Goal: Information Seeking & Learning: Learn about a topic

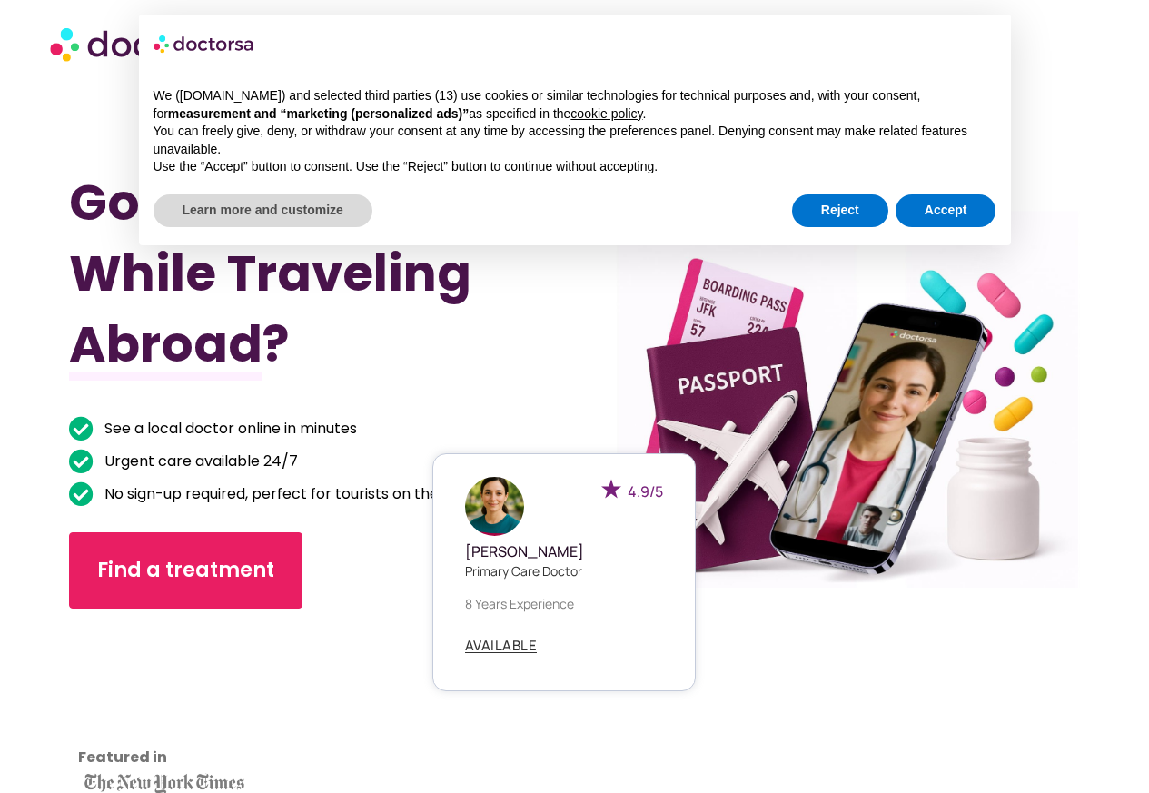
click at [834, 497] on div "4.9/5 Dr. Emilia Carter Primary care doctor 8 years experience AVAILABLE" at bounding box center [827, 572] width 263 height 238
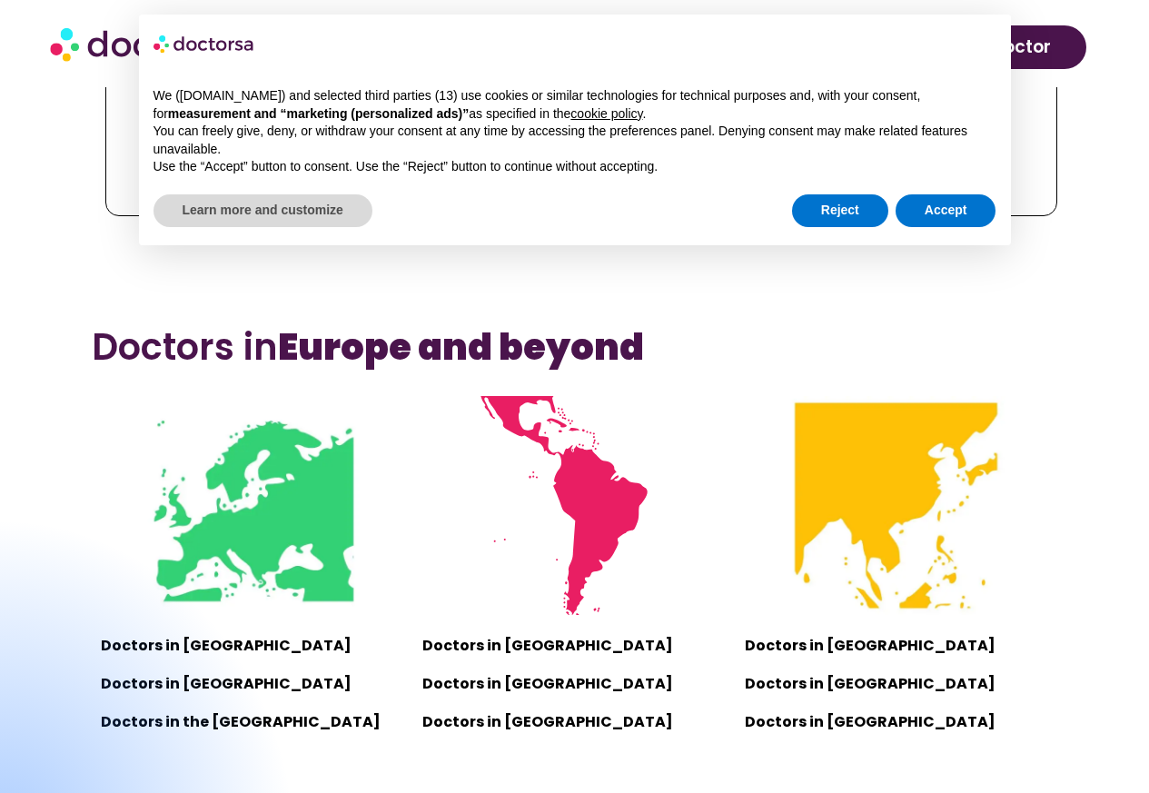
scroll to position [1272, 0]
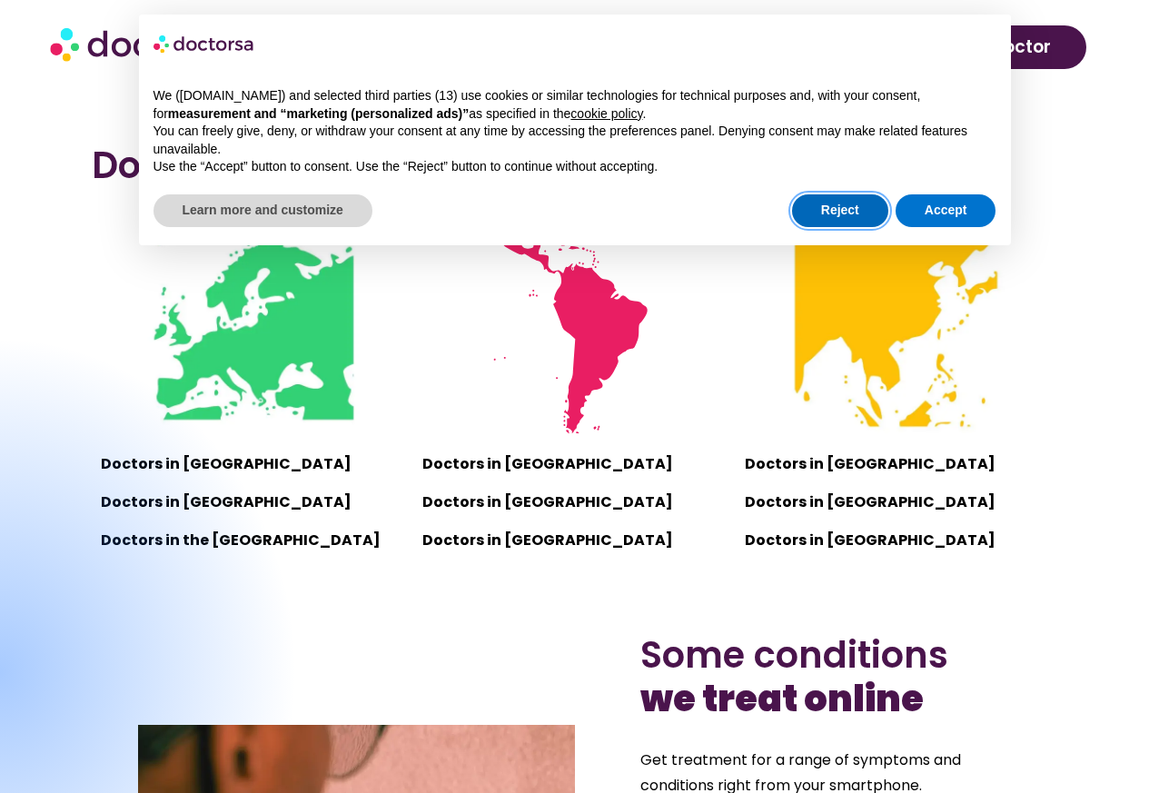
drag, startPoint x: 879, startPoint y: 204, endPoint x: 869, endPoint y: 206, distance: 10.4
click at [877, 204] on button "Reject" at bounding box center [840, 210] width 96 height 33
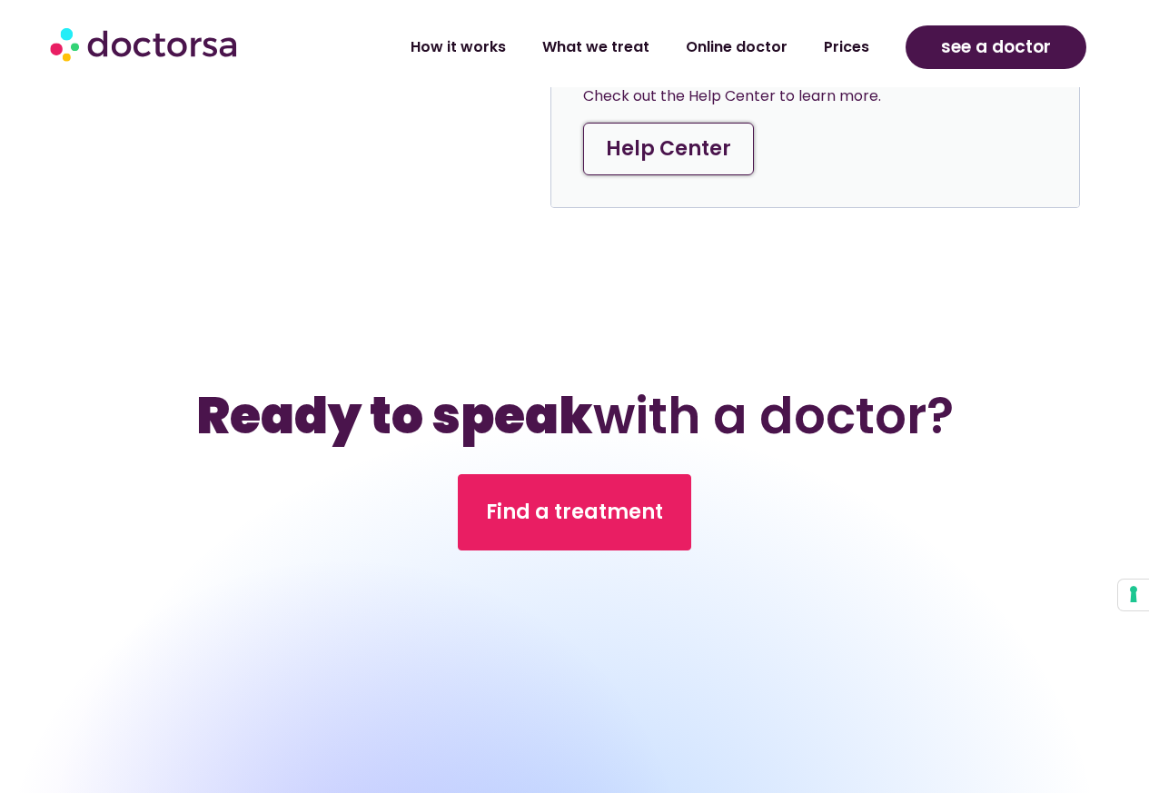
drag, startPoint x: 846, startPoint y: 266, endPoint x: 772, endPoint y: 522, distance: 265.7
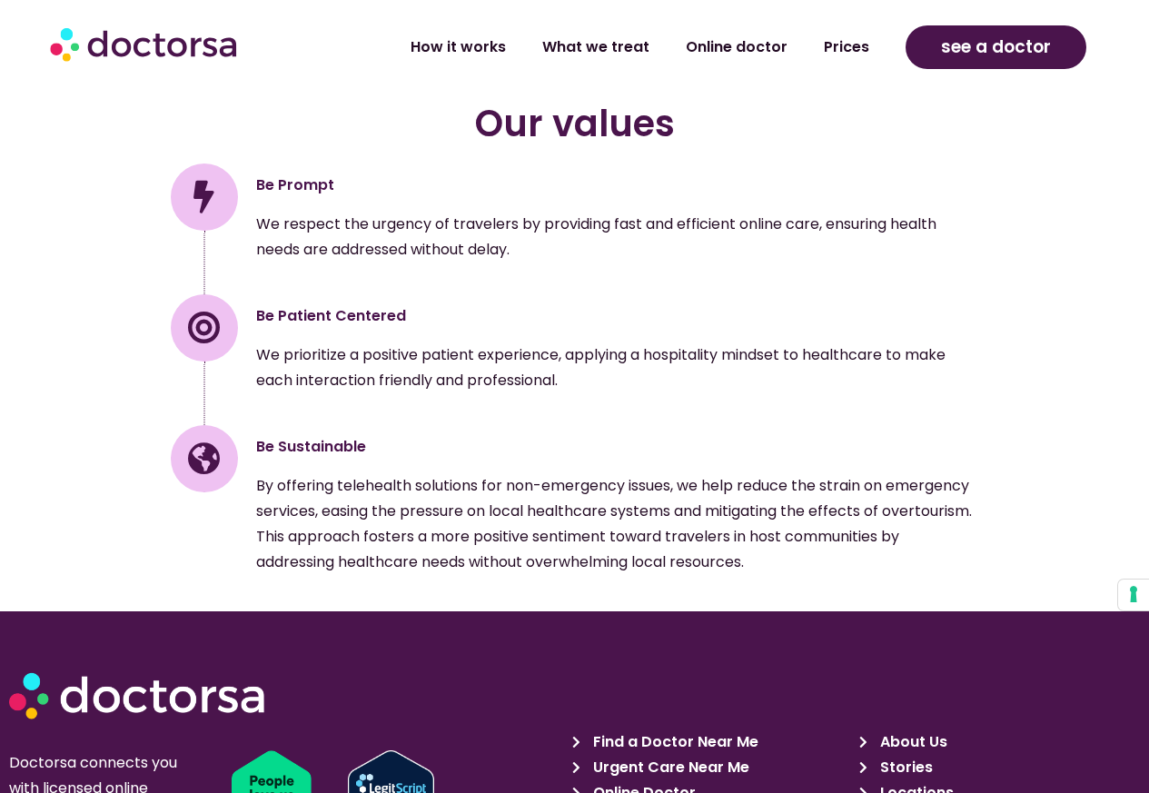
scroll to position [2901, 0]
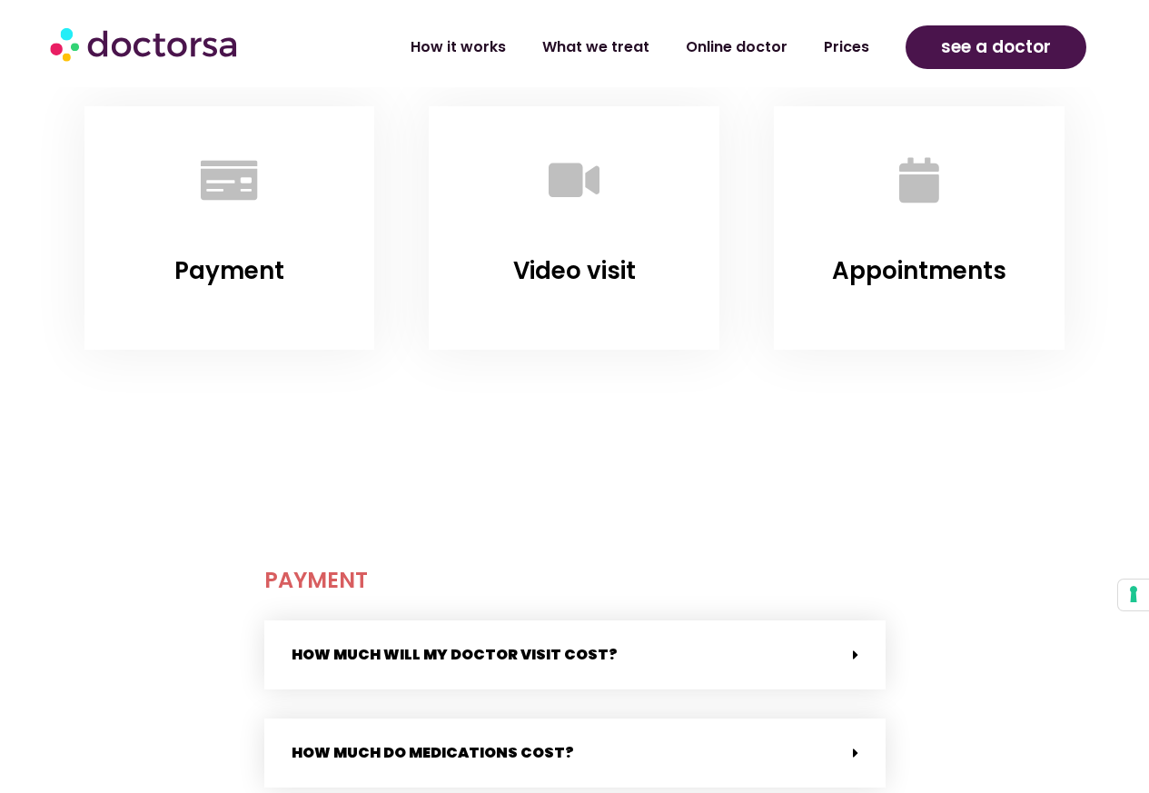
scroll to position [545, 0]
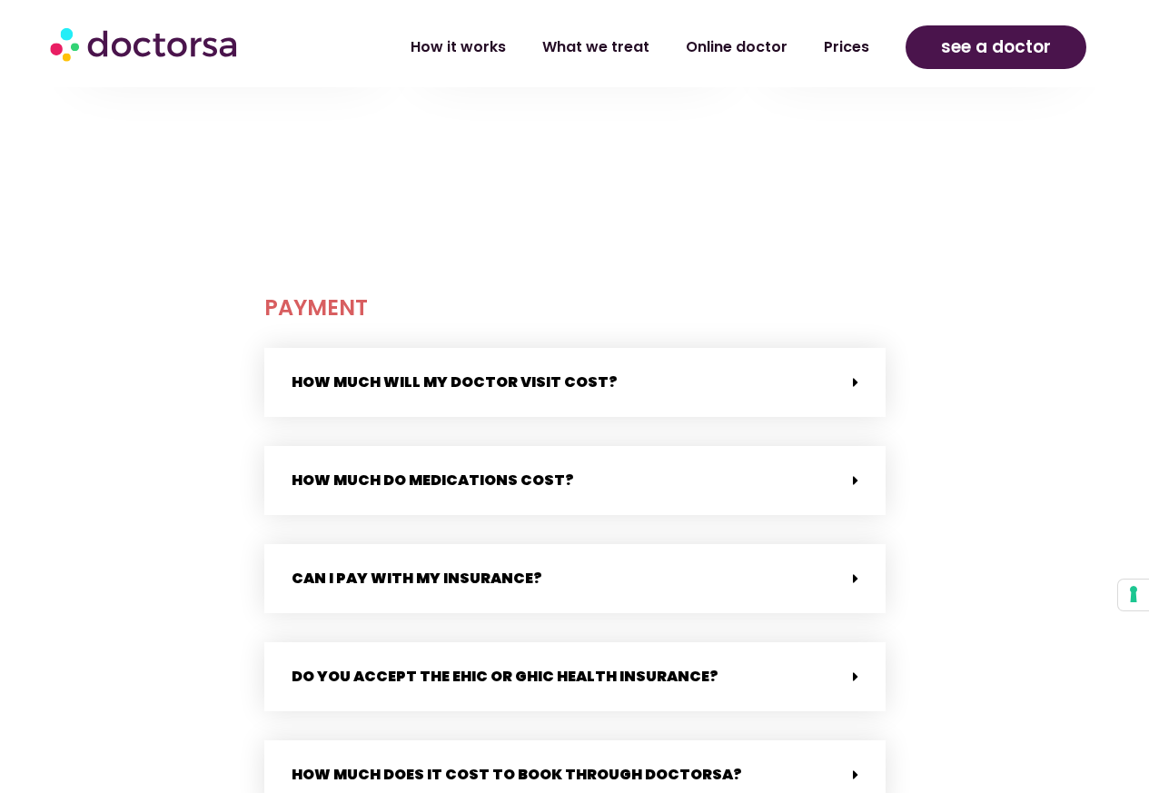
click at [536, 391] on link "How much will my doctor visit cost?" at bounding box center [455, 382] width 326 height 21
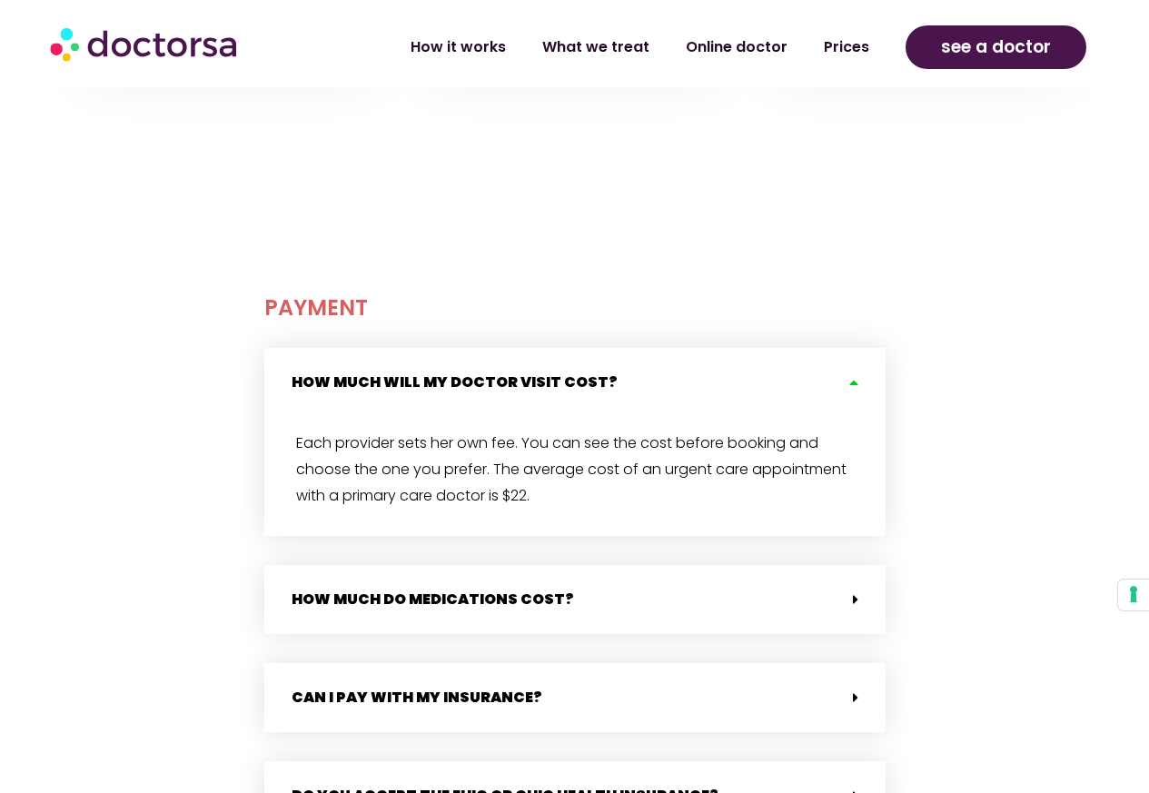
click at [536, 391] on link "How much will my doctor visit cost?" at bounding box center [455, 382] width 326 height 21
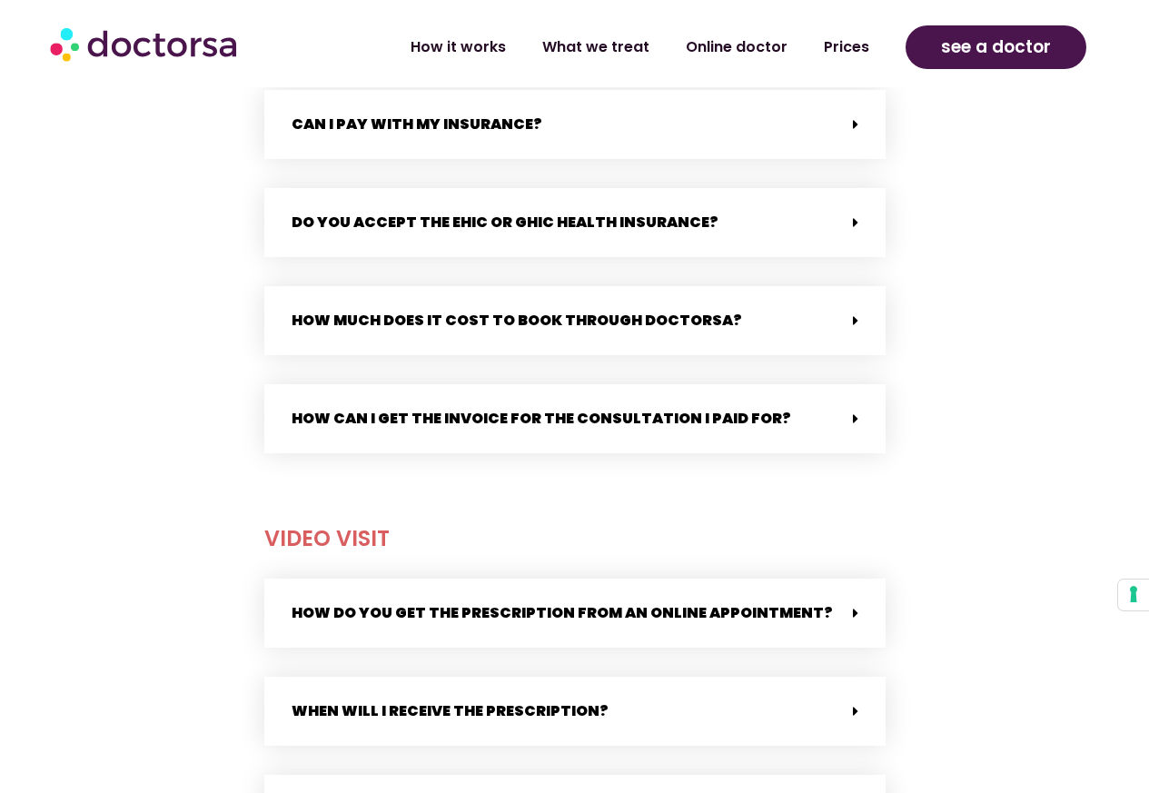
scroll to position [1181, 0]
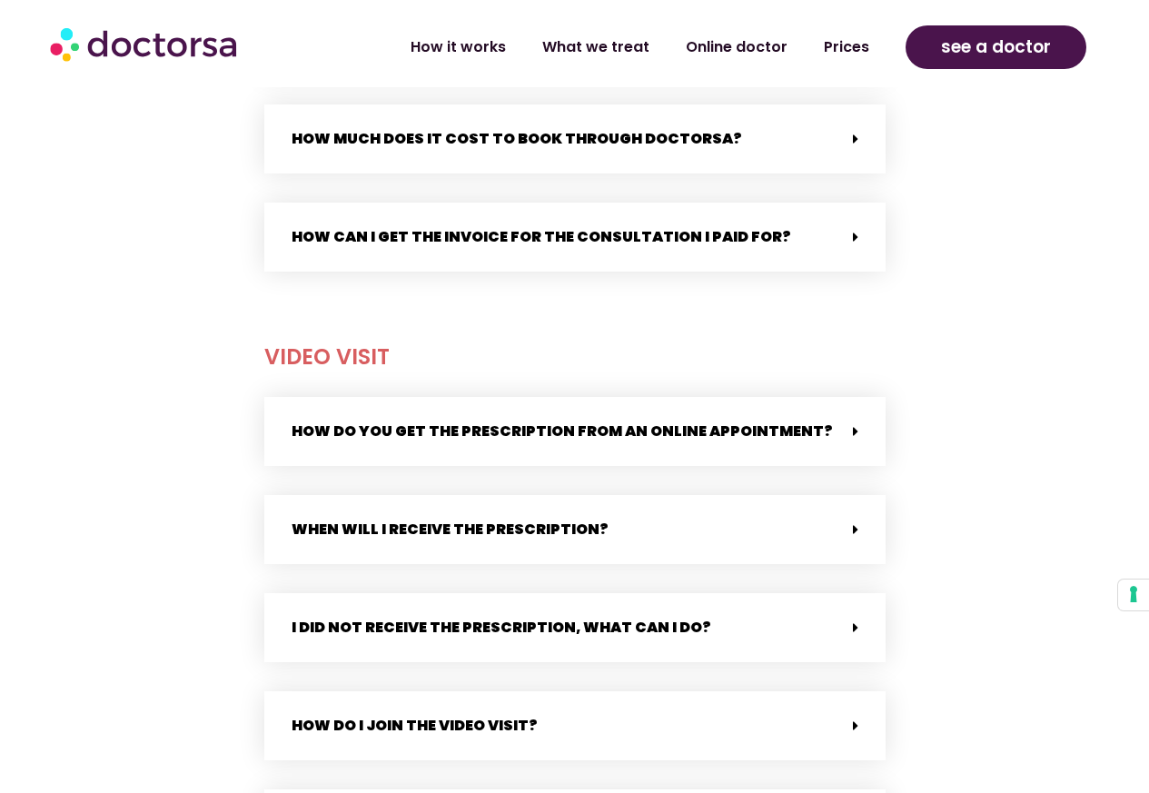
click at [474, 239] on link "How can I get the invoice for the consultation I paid for?" at bounding box center [542, 236] width 500 height 21
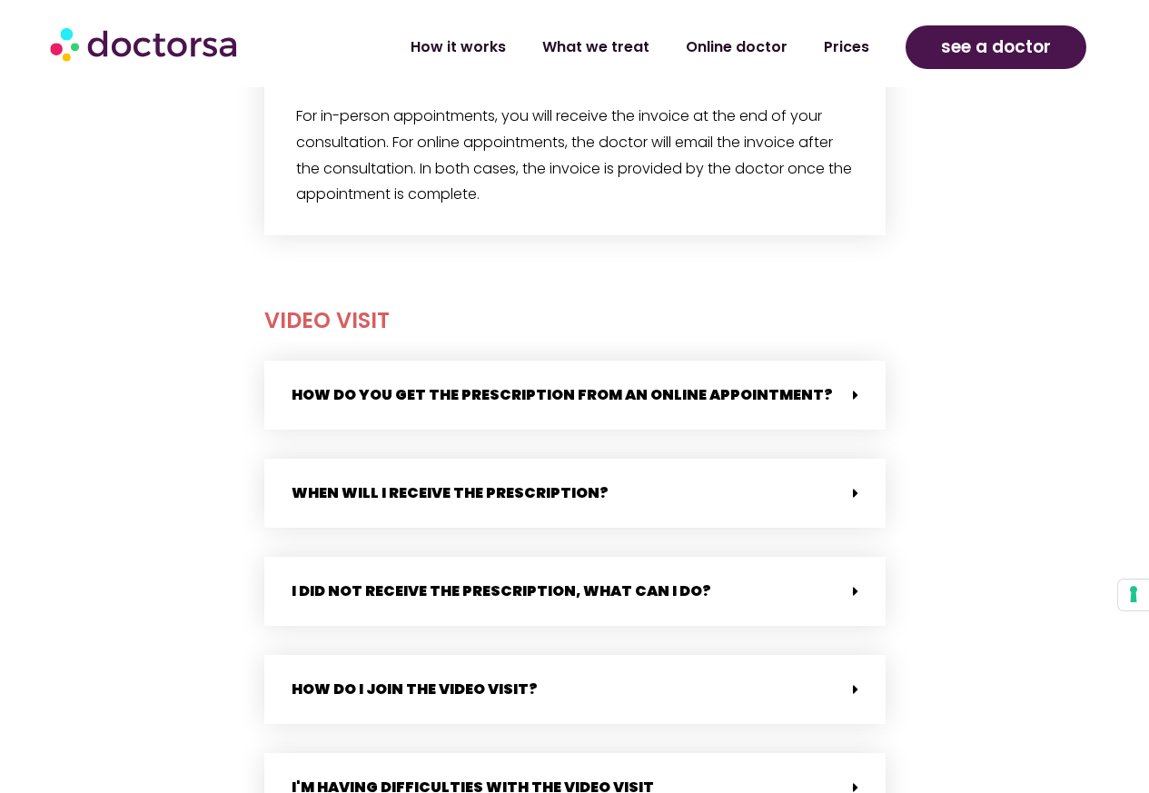
scroll to position [1545, 0]
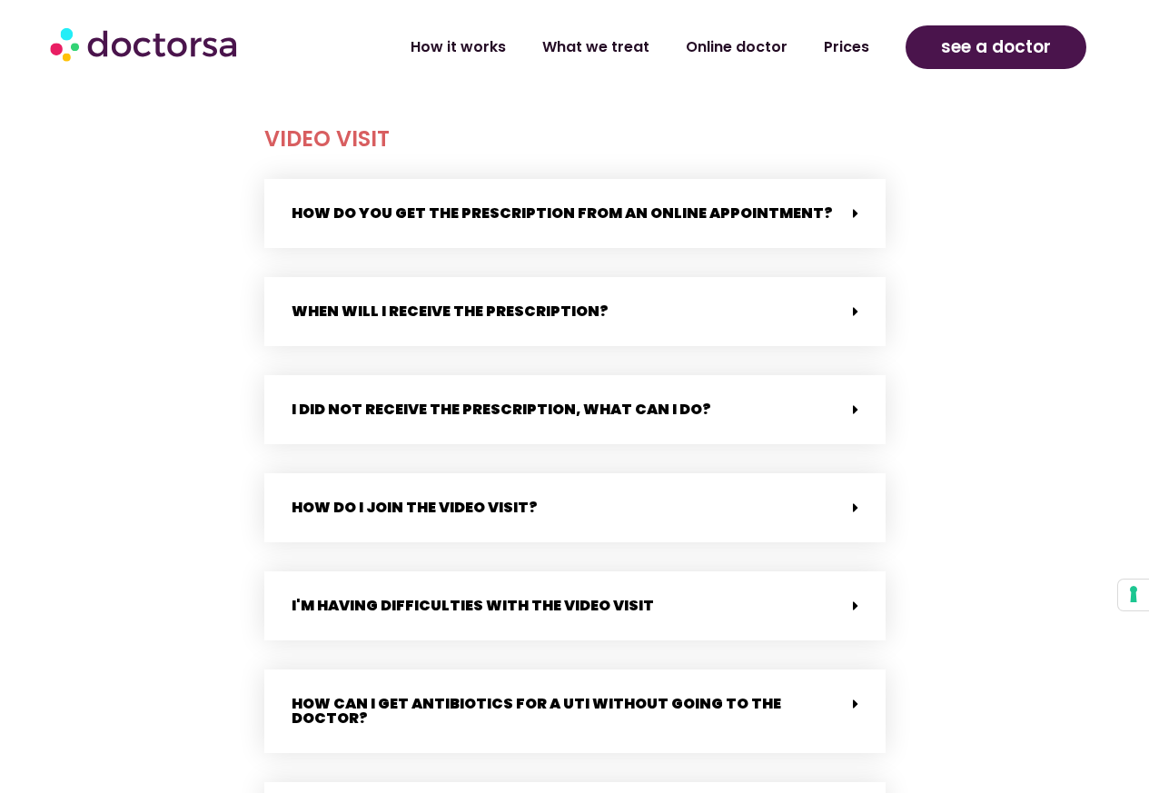
click at [780, 207] on link "How do you get the prescription from an online appointment?" at bounding box center [563, 213] width 542 height 21
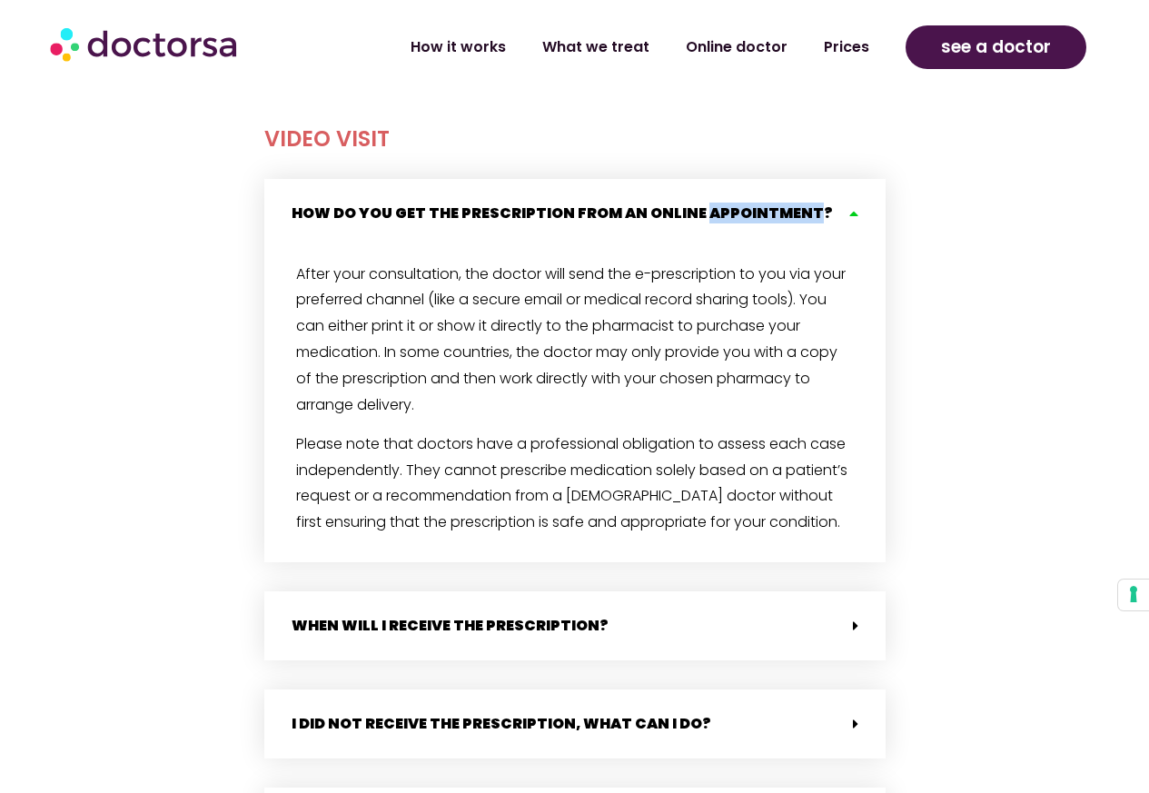
click at [780, 207] on link "How do you get the prescription from an online appointment?" at bounding box center [563, 213] width 542 height 21
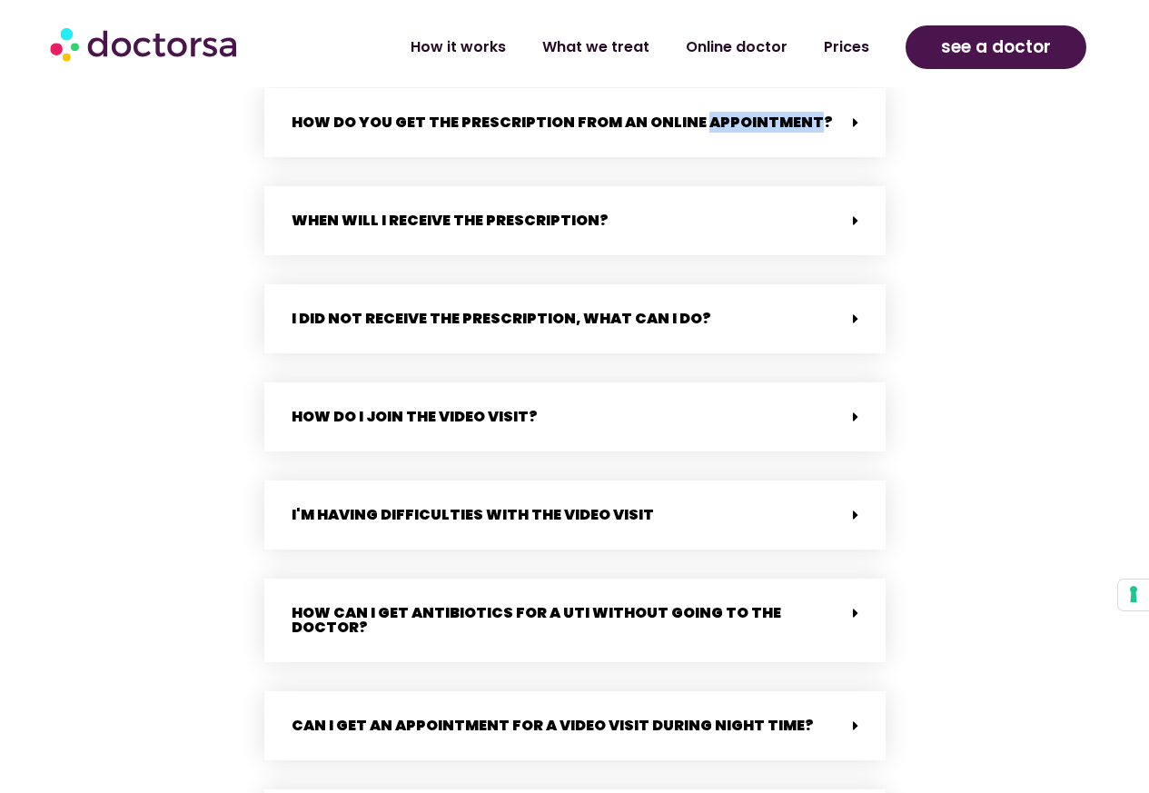
scroll to position [1817, 0]
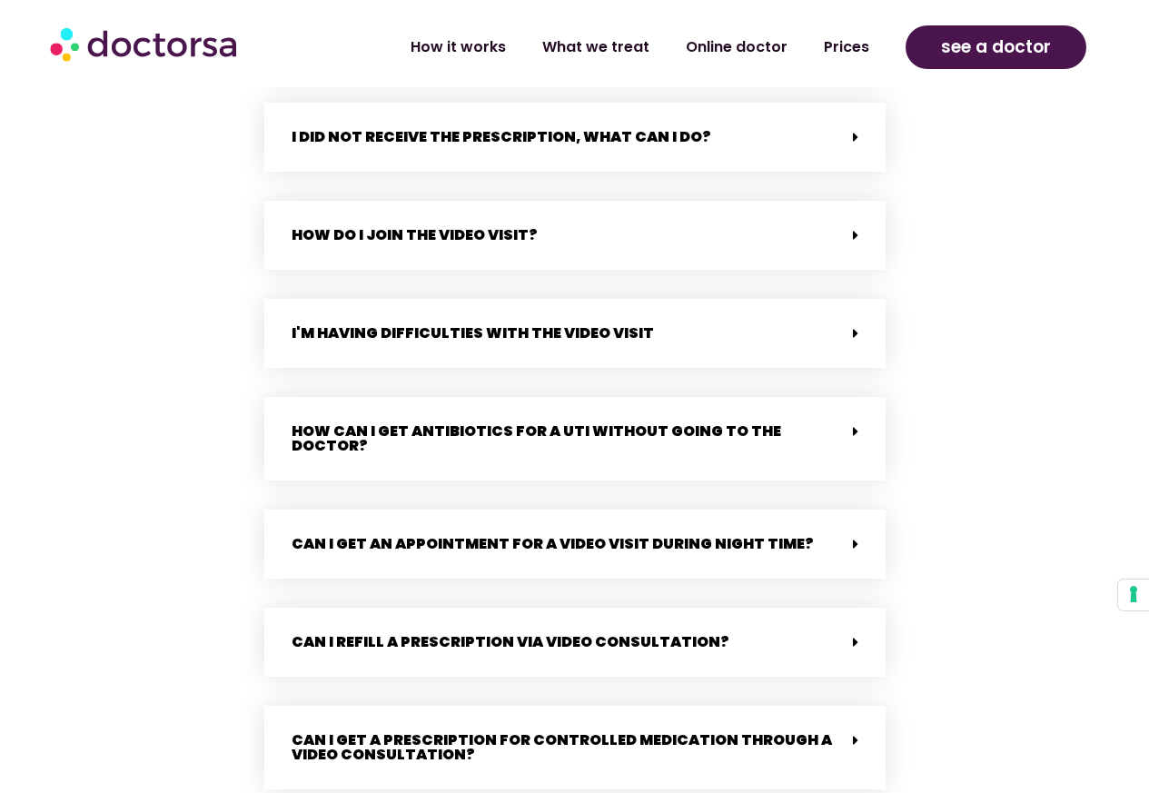
click at [585, 440] on link "How can I get antibiotics for a UTI without going to the doctor?" at bounding box center [537, 438] width 490 height 35
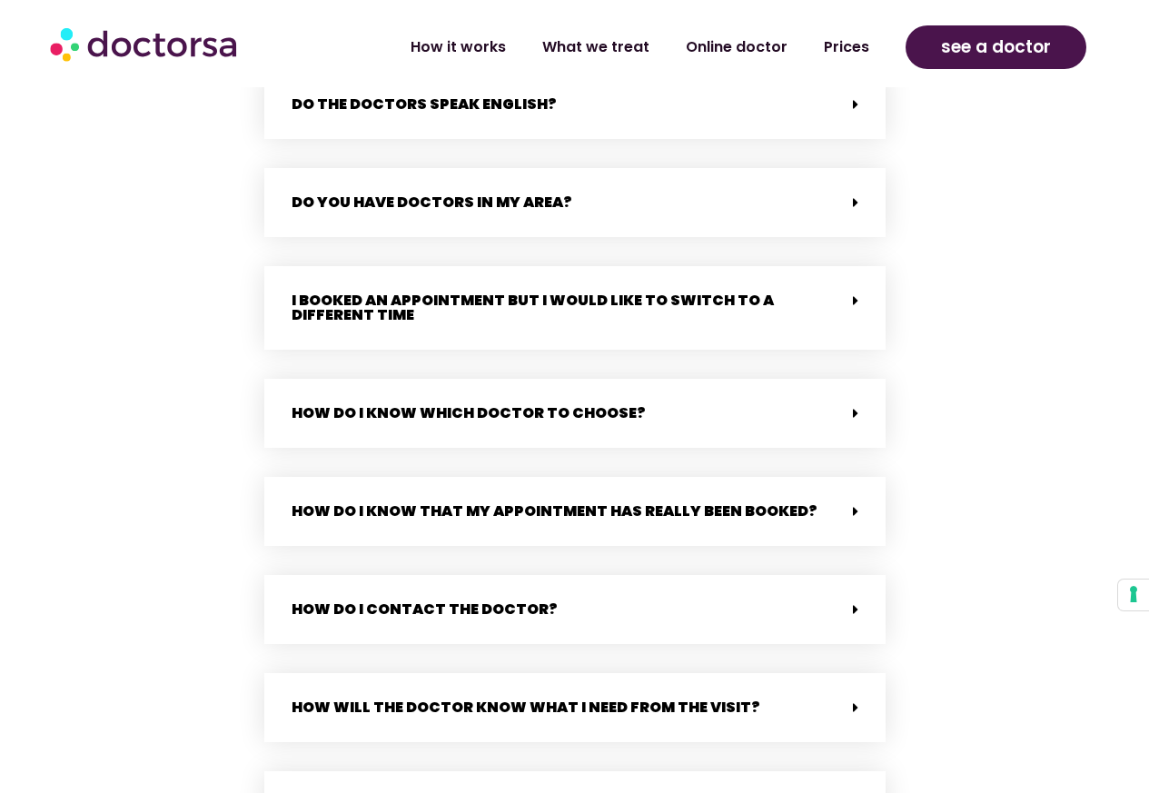
scroll to position [3816, 0]
